Goal: Transaction & Acquisition: Purchase product/service

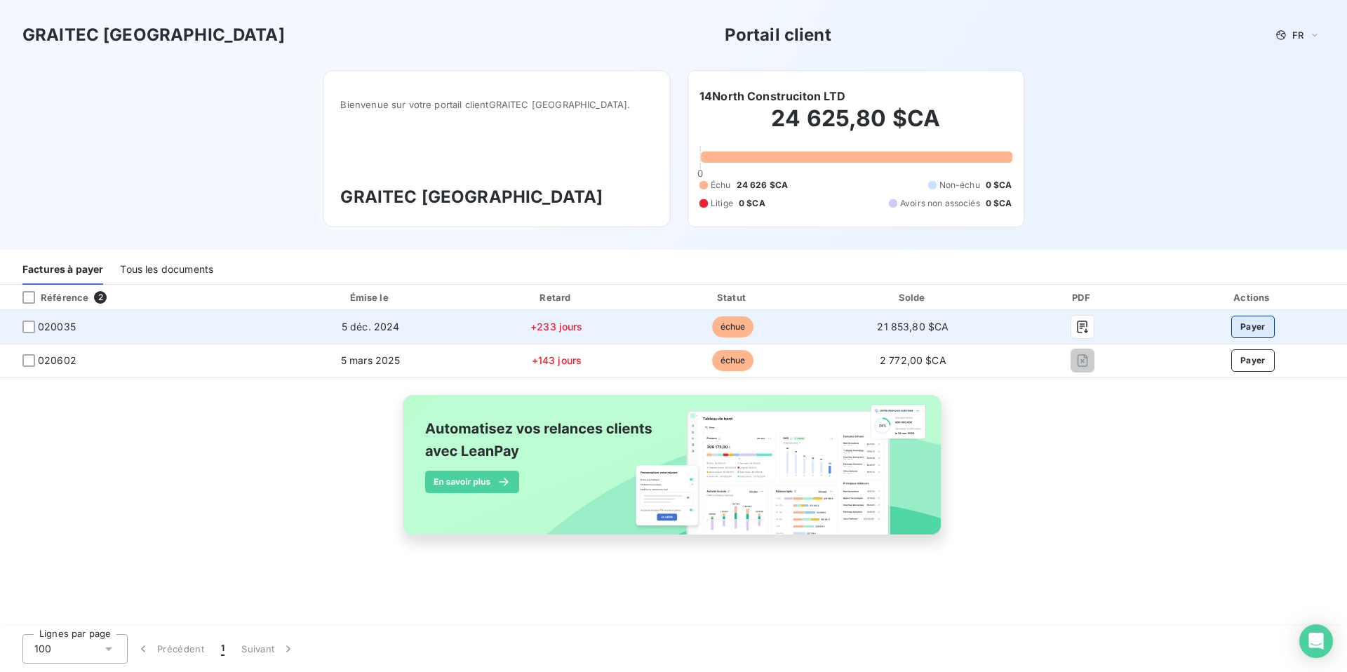
click at [1252, 325] on button "Payer" at bounding box center [1252, 327] width 43 height 22
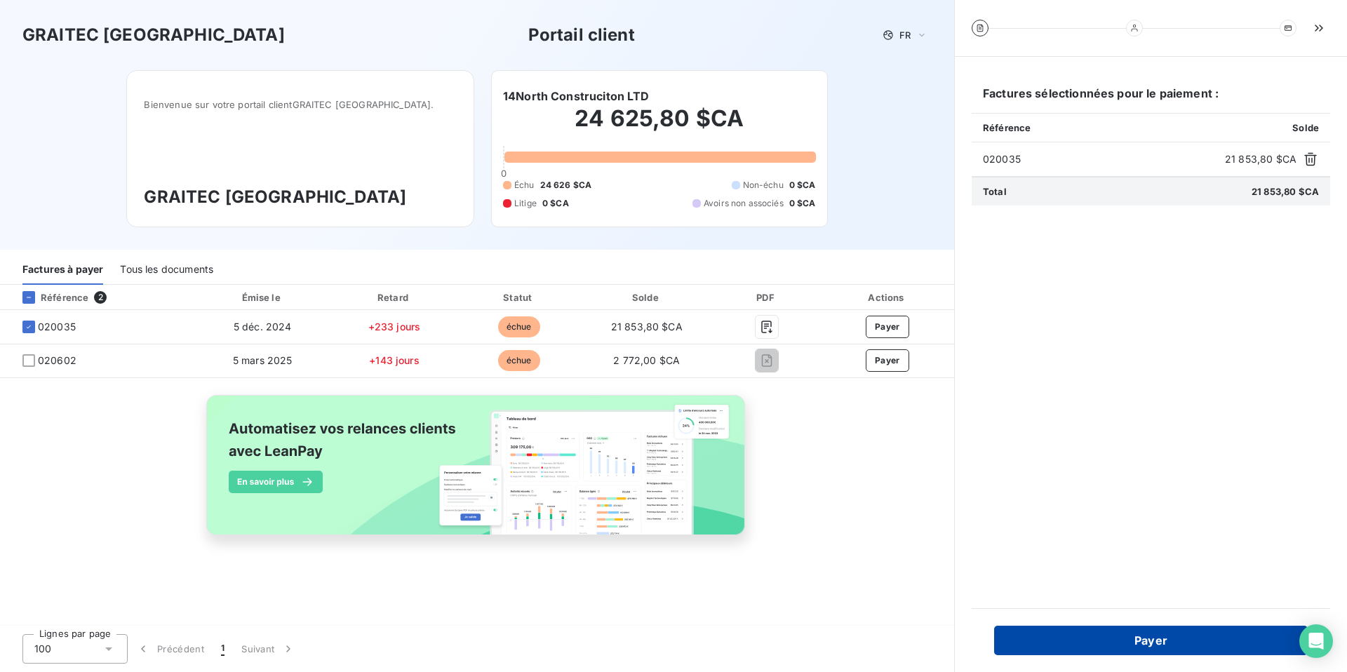
click at [1117, 642] on button "Payer" at bounding box center [1151, 640] width 314 height 29
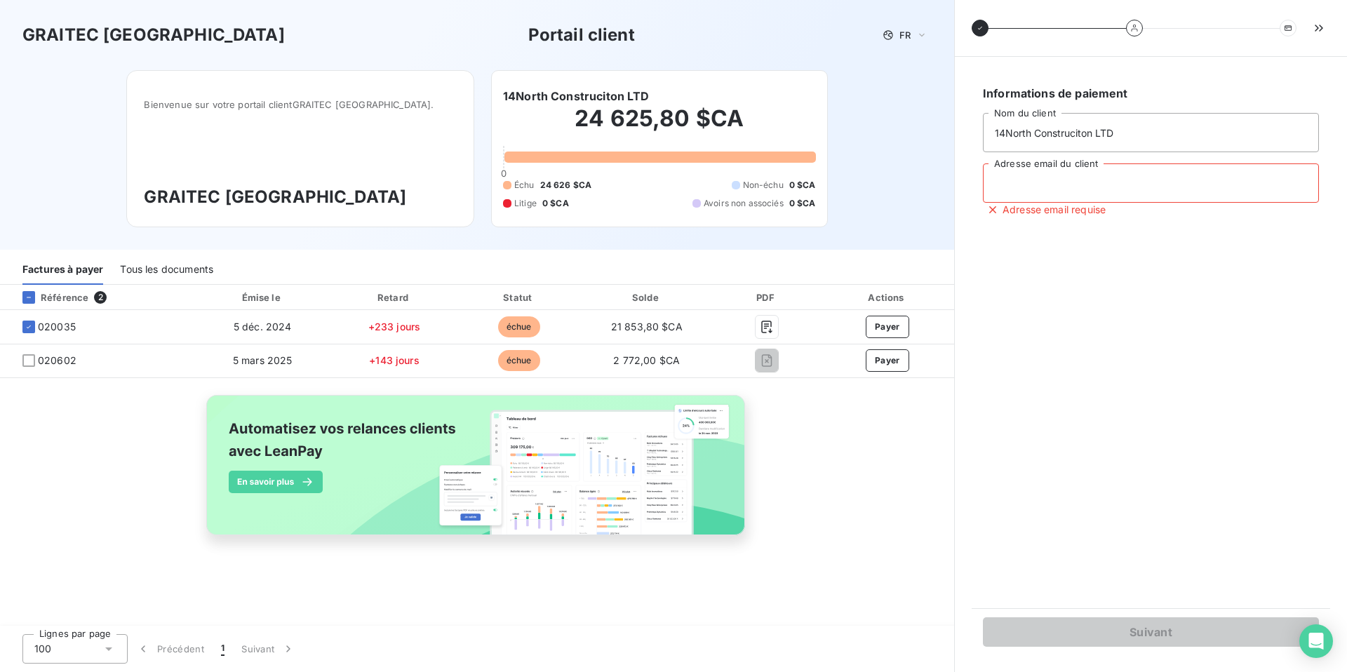
click at [1041, 184] on input "Adresse email du client" at bounding box center [1151, 182] width 336 height 39
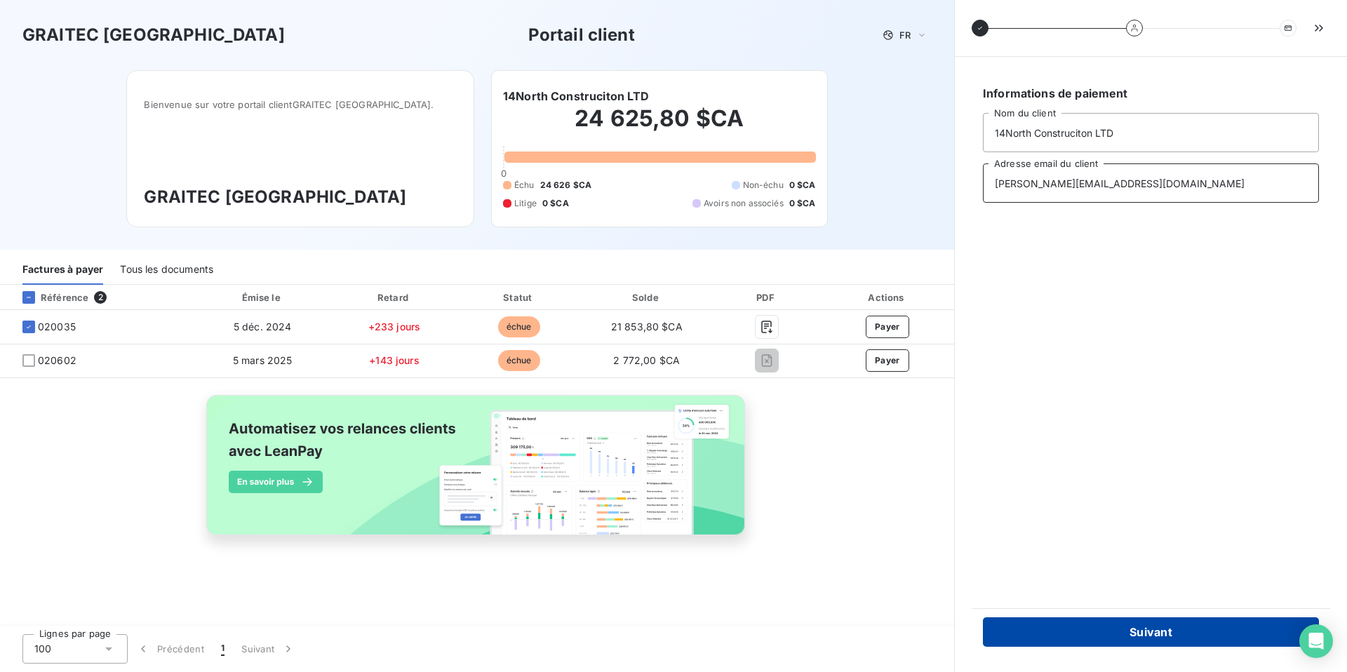
type input "[PERSON_NAME][EMAIL_ADDRESS][DOMAIN_NAME]"
click at [1068, 632] on button "Suivant" at bounding box center [1151, 631] width 336 height 29
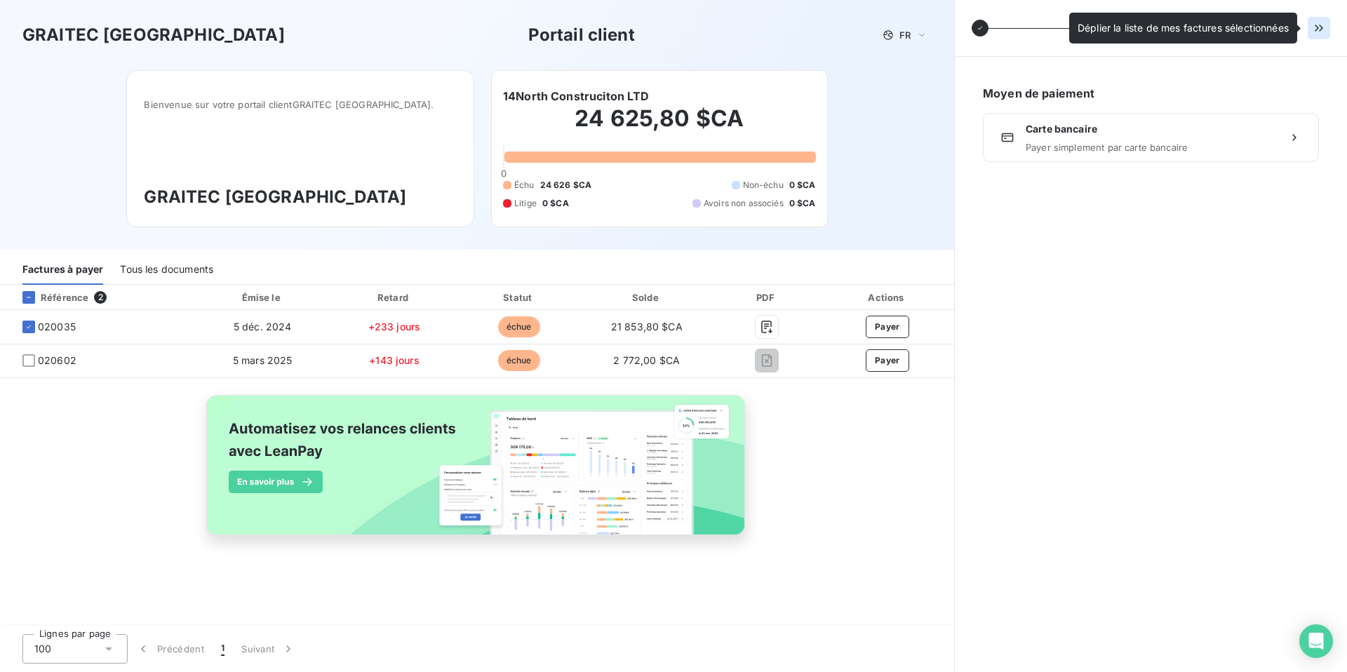
click at [1319, 20] on button "button" at bounding box center [1318, 28] width 22 height 22
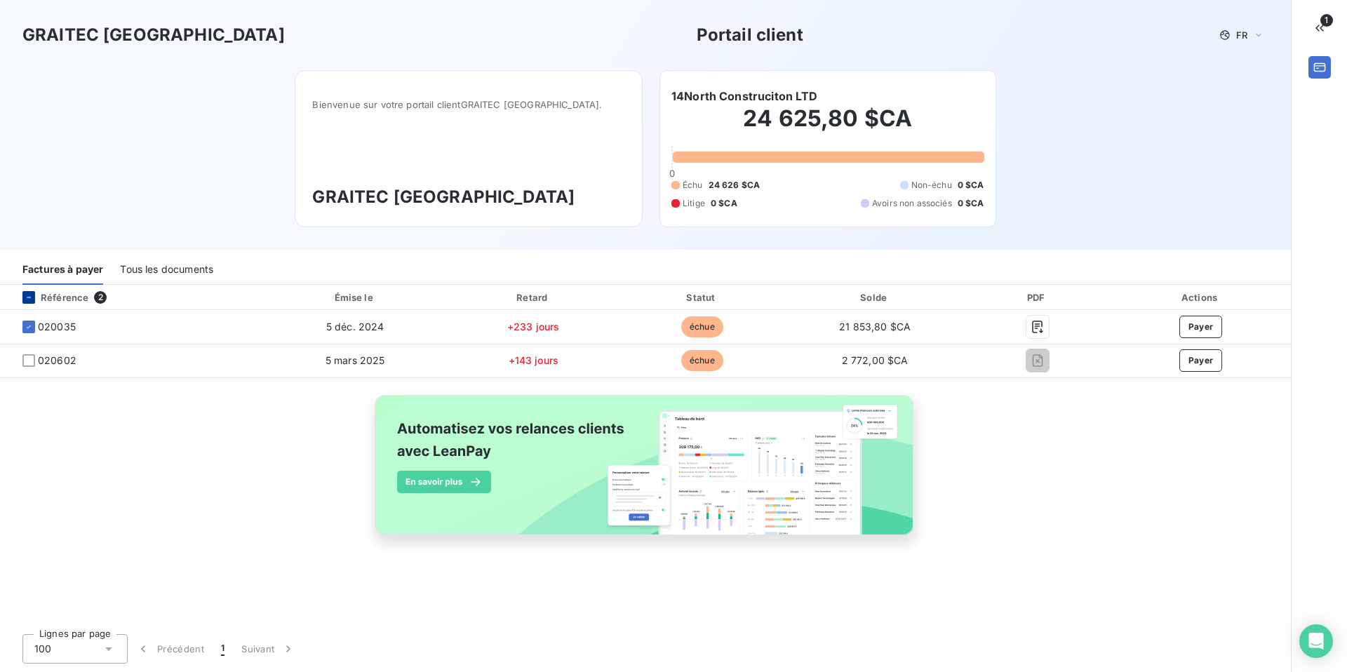
click at [32, 297] on icon at bounding box center [29, 297] width 8 height 8
click at [171, 272] on div "Tous les documents" at bounding box center [166, 269] width 93 height 29
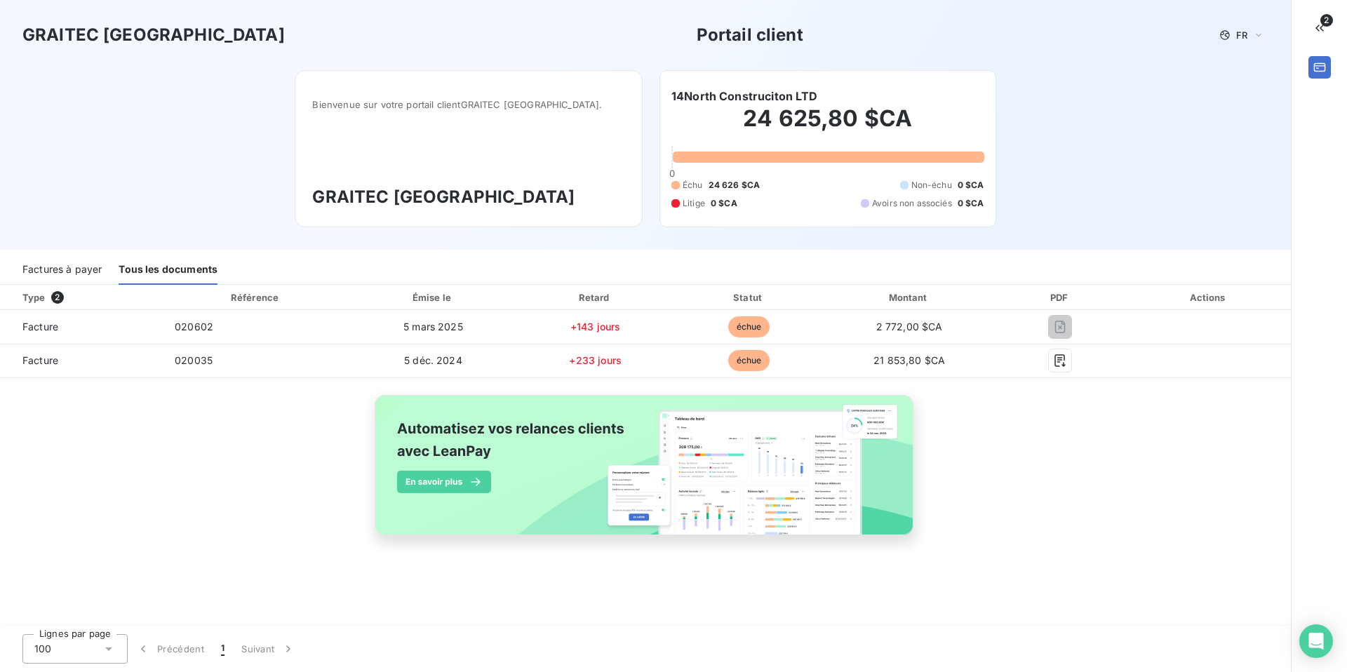
click at [71, 268] on div "Factures à payer" at bounding box center [61, 269] width 79 height 29
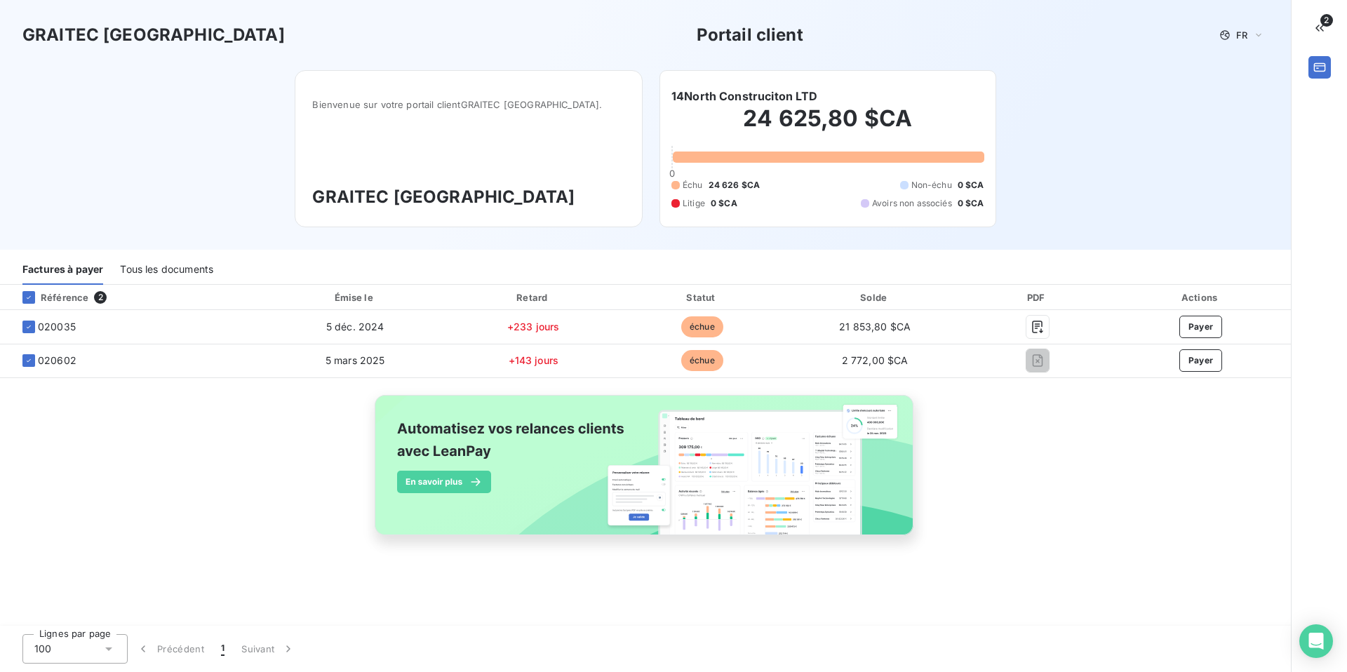
click at [148, 271] on div "Tous les documents" at bounding box center [166, 269] width 93 height 29
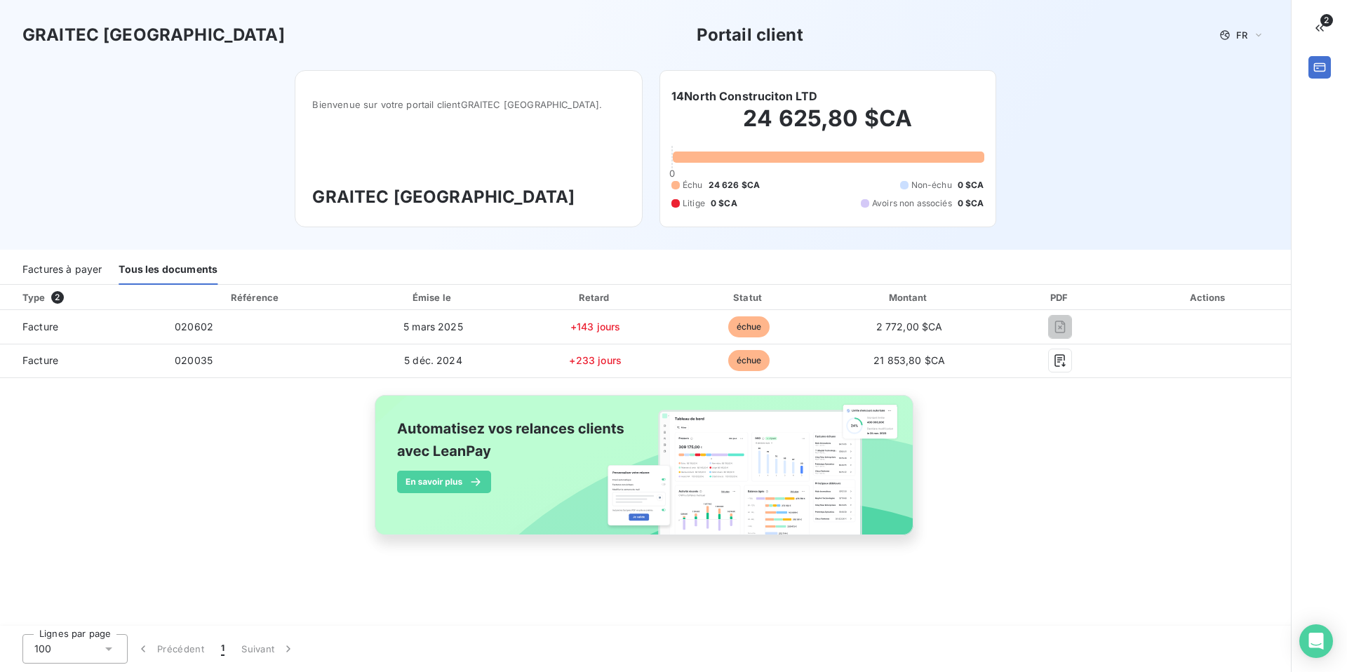
click at [55, 265] on div "Factures à payer" at bounding box center [61, 269] width 79 height 29
